Goal: Task Accomplishment & Management: Manage account settings

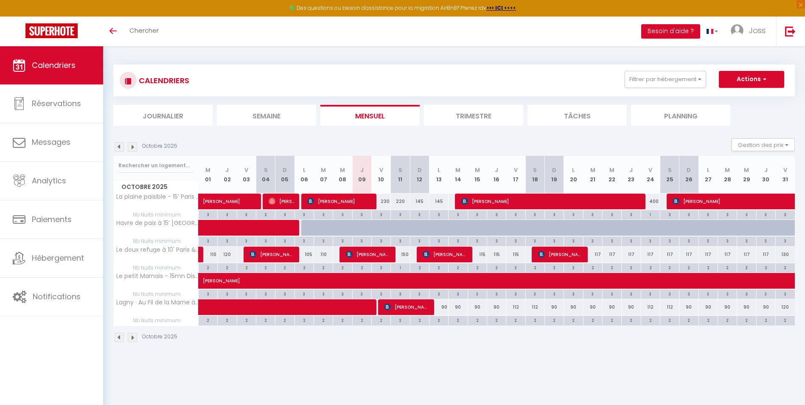
click at [386, 202] on div "230" at bounding box center [380, 201] width 19 height 16
type input "230"
type input "Ven 10 Octobre 2025"
type input "Sam 11 Octobre 2025"
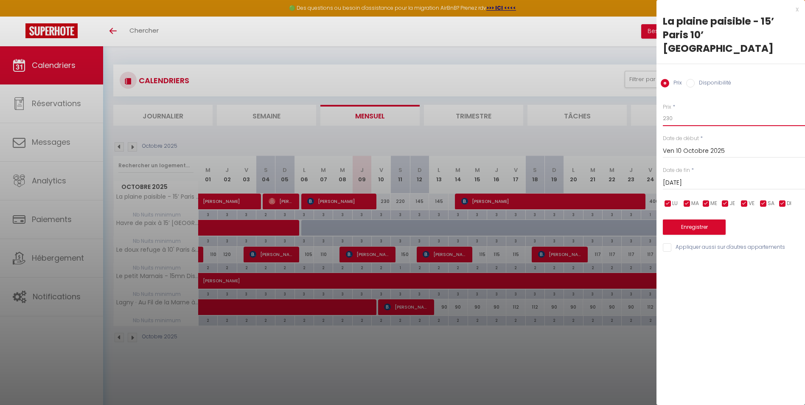
click at [688, 111] on input "230" at bounding box center [734, 118] width 142 height 15
type input "220"
click at [702, 219] on button "Enregistrer" at bounding box center [694, 226] width 63 height 15
